Goal: Task Accomplishment & Management: Use online tool/utility

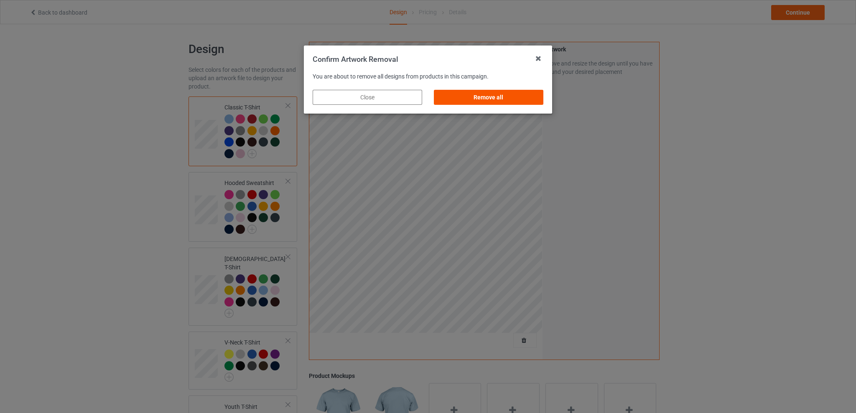
click at [504, 94] on div "Remove all" at bounding box center [489, 97] width 110 height 15
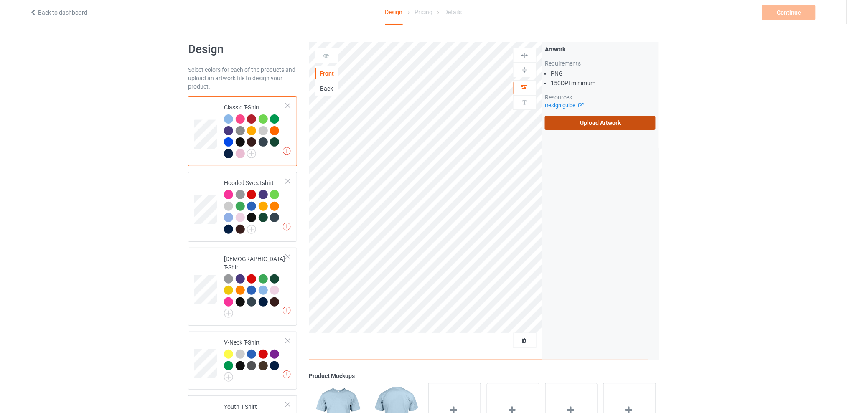
click at [614, 123] on label "Upload Artwork" at bounding box center [600, 123] width 111 height 14
click at [0, 0] on input "Upload Artwork" at bounding box center [0, 0] width 0 height 0
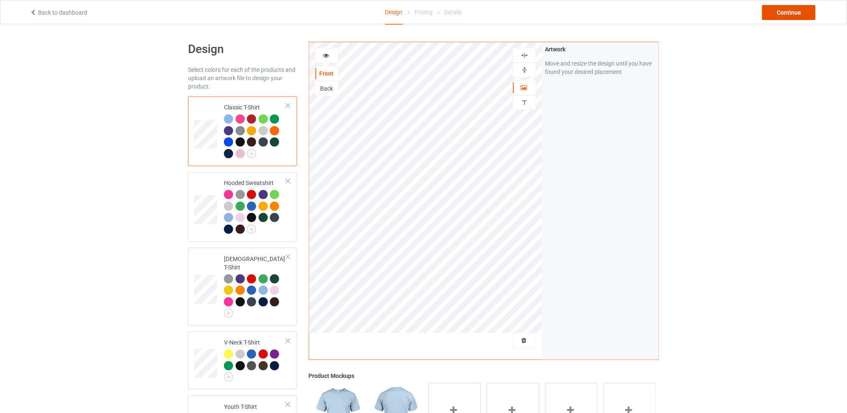
click at [773, 13] on div "Continue" at bounding box center [789, 12] width 54 height 15
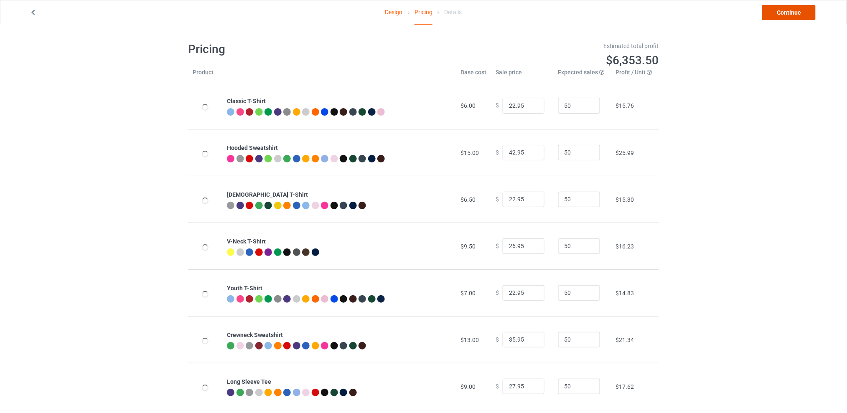
click at [787, 11] on link "Continue" at bounding box center [789, 12] width 54 height 15
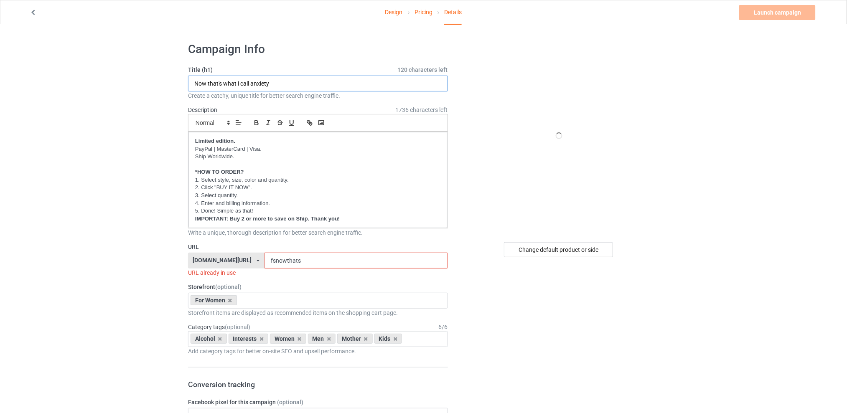
drag, startPoint x: 287, startPoint y: 83, endPoint x: 189, endPoint y: 86, distance: 97.5
click at [189, 86] on input "Now that's what i call anxiety" at bounding box center [318, 84] width 260 height 16
type input "My man is old"
drag, startPoint x: 311, startPoint y: 260, endPoint x: 268, endPoint y: 259, distance: 43.9
click at [268, 259] on div "[DOMAIN_NAME][URL] [DOMAIN_NAME][URL] [DOMAIN_NAME][URL] [DOMAIN_NAME][URL] 5d7…" at bounding box center [318, 261] width 260 height 16
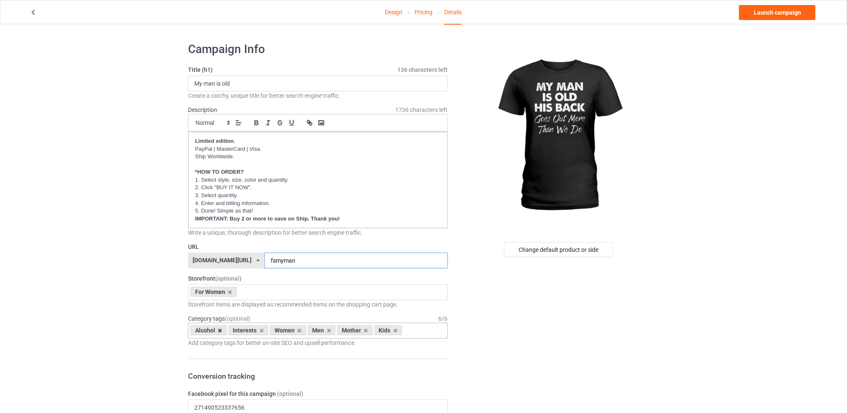
type input "fsmyman"
click at [219, 331] on icon at bounding box center [220, 330] width 4 height 5
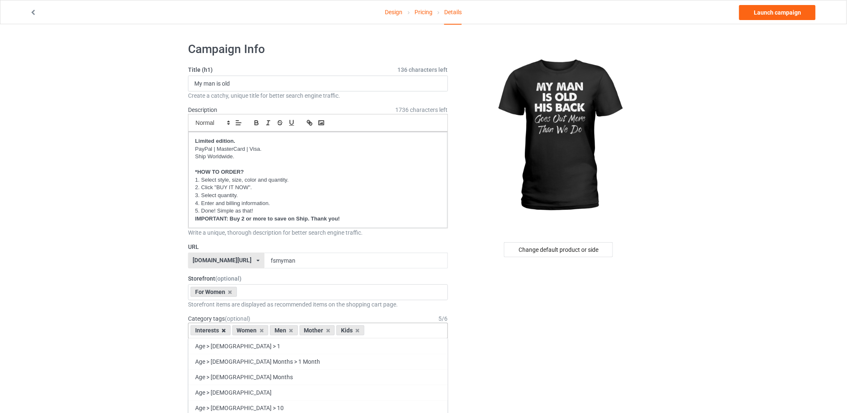
click at [223, 331] on icon at bounding box center [224, 330] width 4 height 5
click at [251, 331] on icon at bounding box center [249, 330] width 4 height 5
click at [257, 330] on icon at bounding box center [257, 330] width 4 height 5
click at [251, 331] on icon at bounding box center [249, 330] width 4 height 5
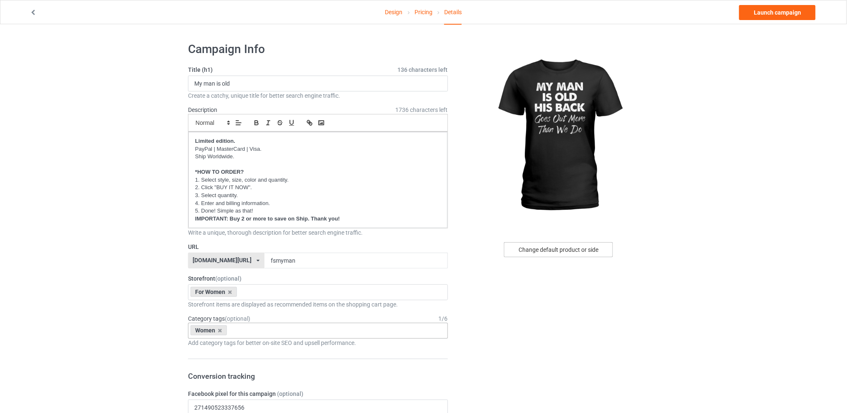
click at [554, 250] on div "Change default product or side" at bounding box center [558, 249] width 109 height 15
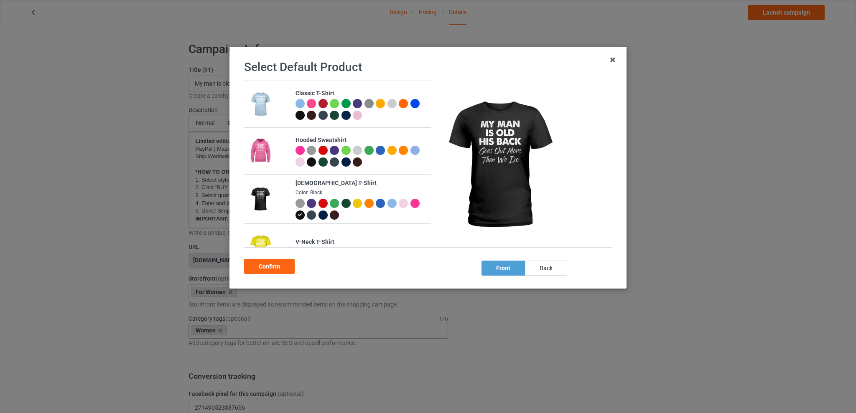
click at [324, 203] on div at bounding box center [323, 203] width 9 height 9
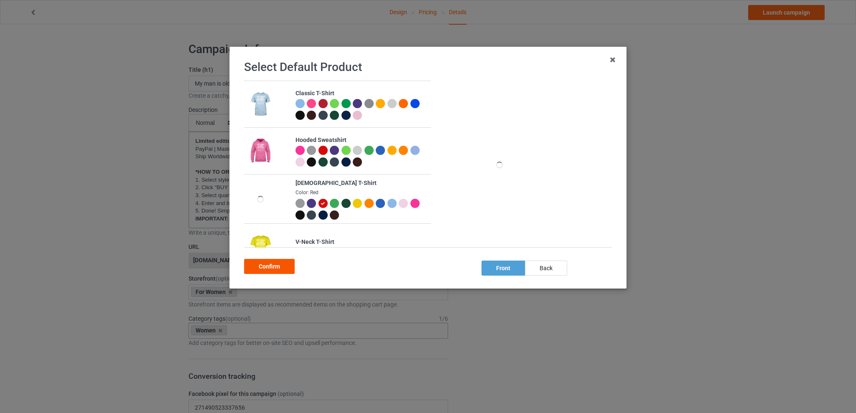
click at [265, 270] on div "Confirm" at bounding box center [269, 266] width 51 height 15
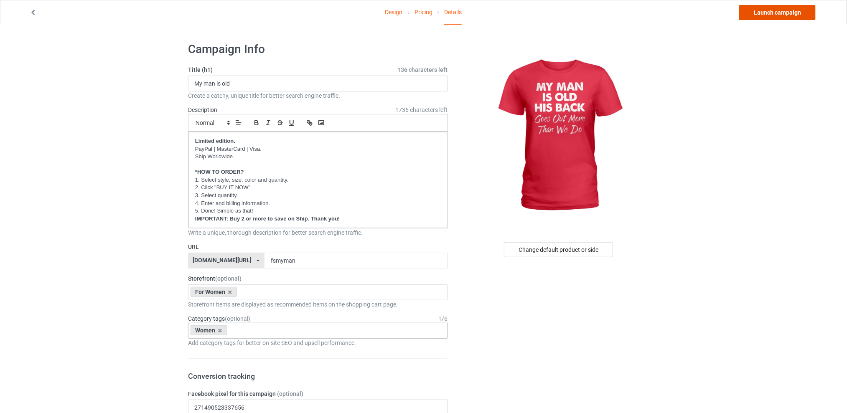
click at [758, 10] on link "Launch campaign" at bounding box center [777, 12] width 76 height 15
